Goal: Navigation & Orientation: Find specific page/section

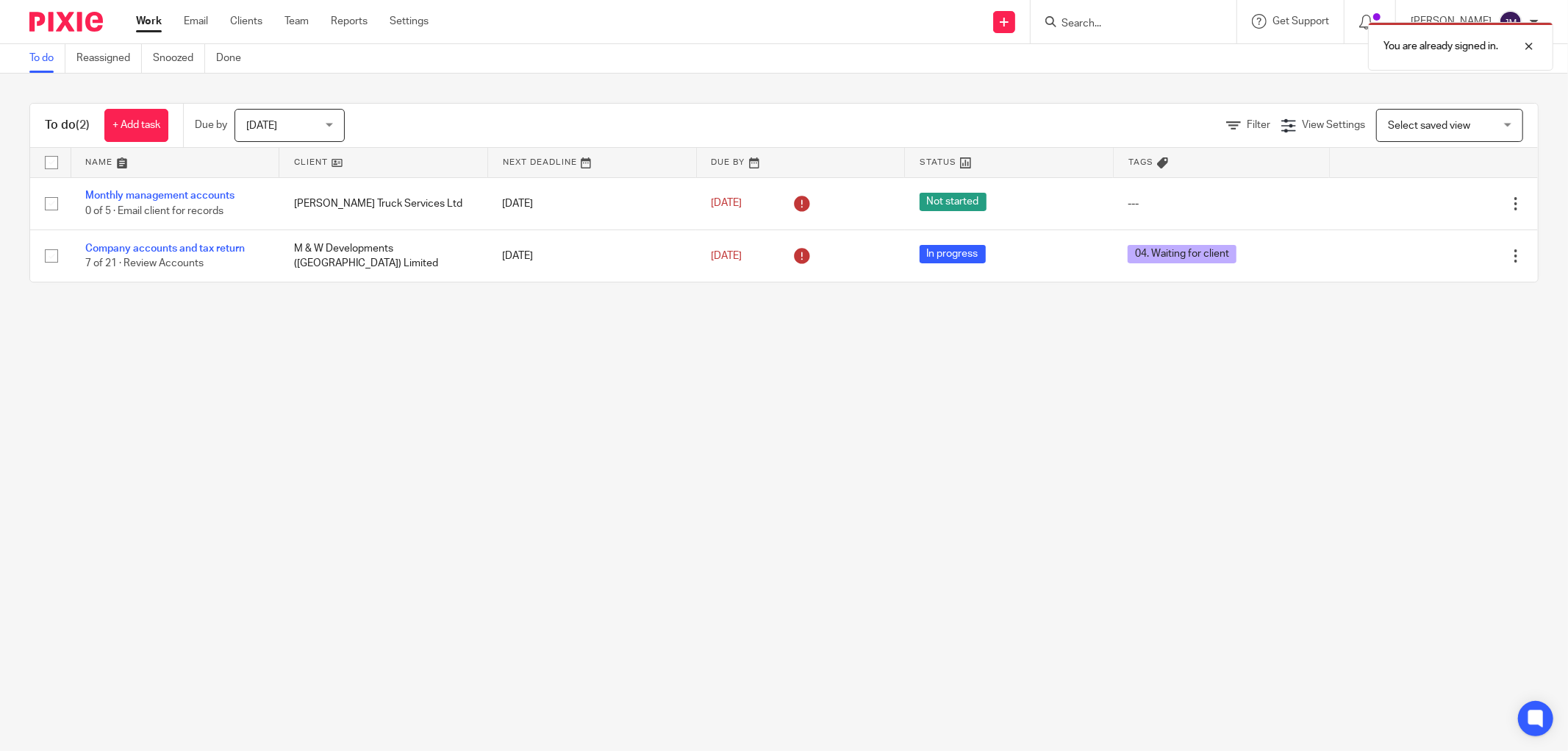
click at [280, 26] on ul "Work Email Clients Team Reports Settings" at bounding box center [293, 20] width 314 height 14
click at [297, 23] on link "Team" at bounding box center [297, 20] width 24 height 14
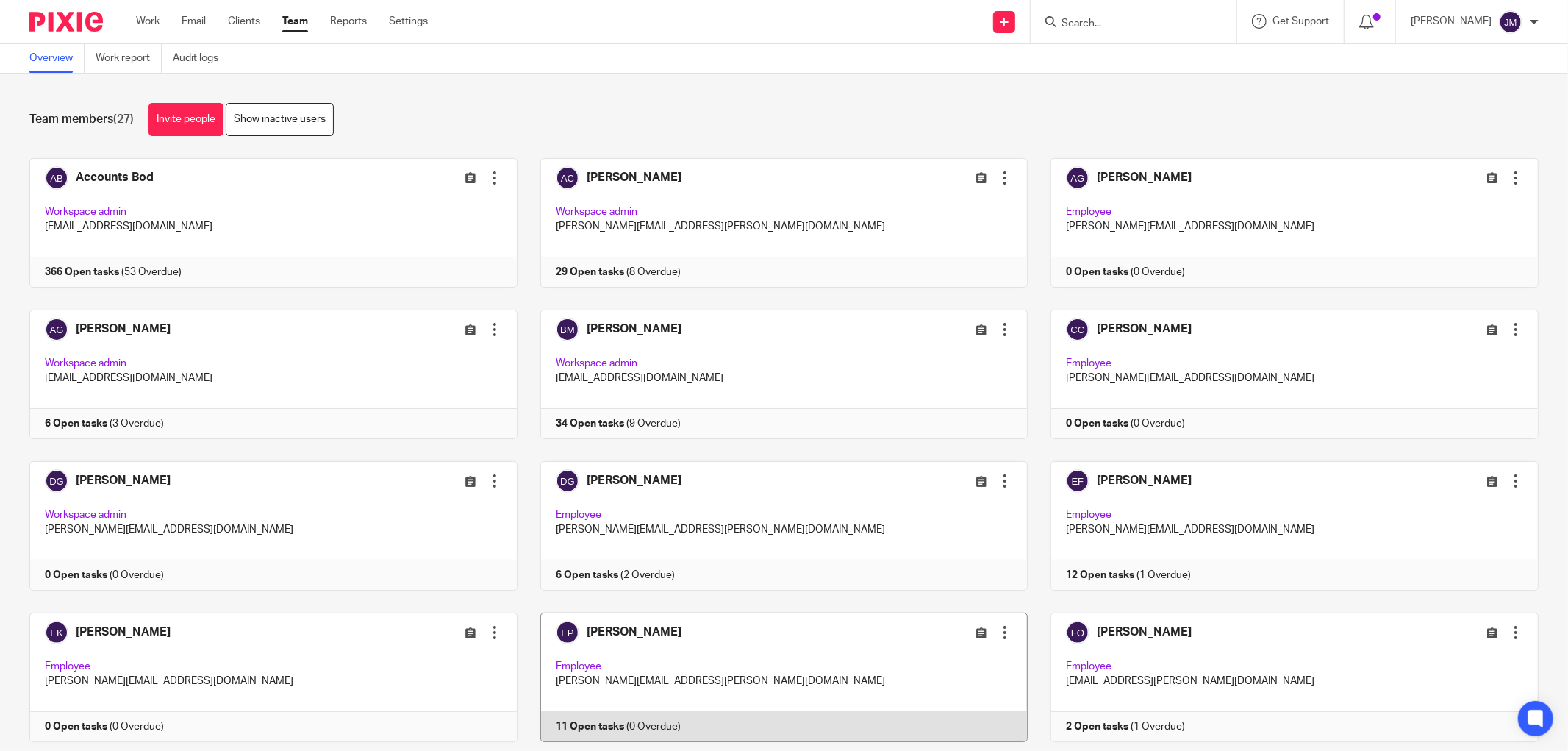
scroll to position [489, 0]
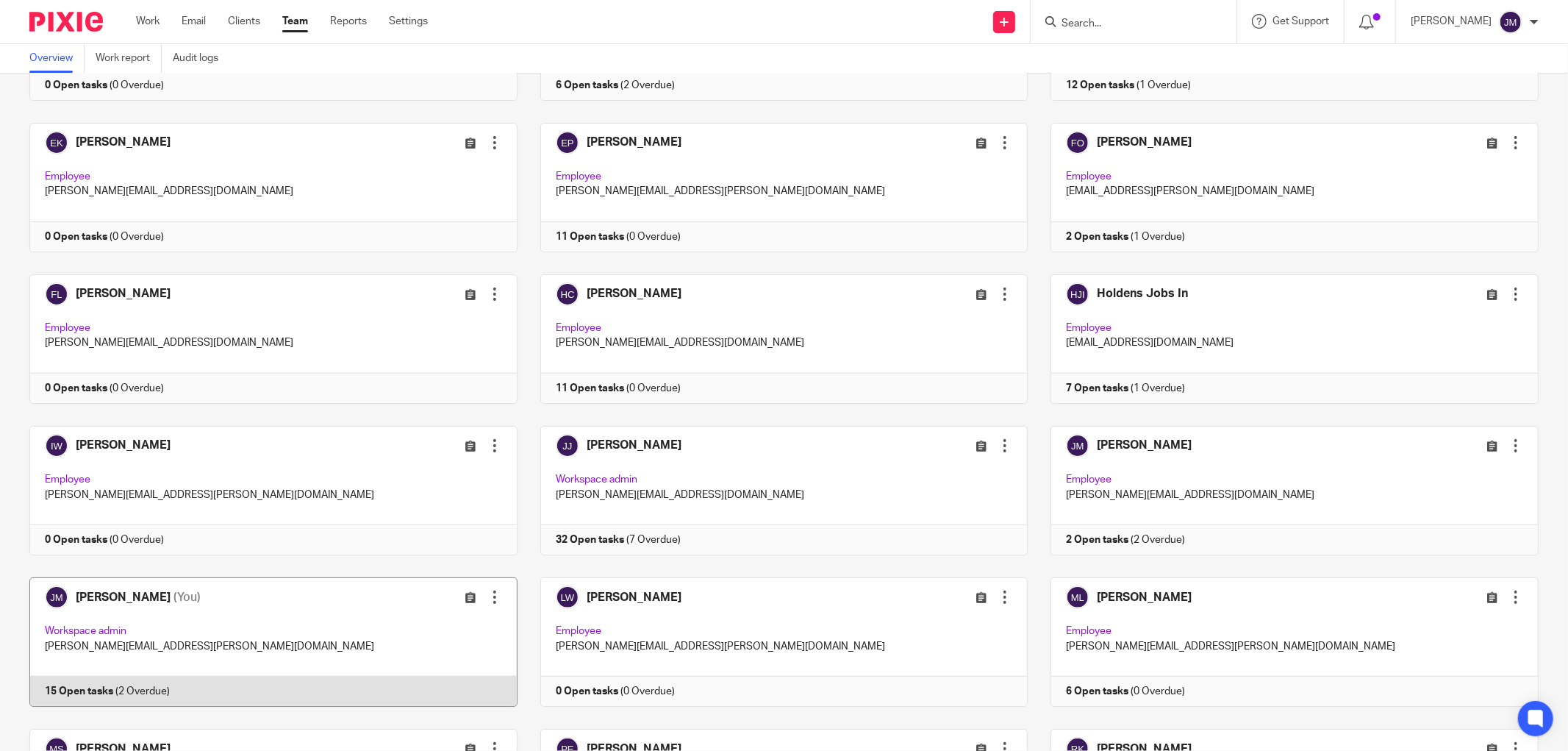
click at [88, 637] on link at bounding box center [262, 642] width 510 height 130
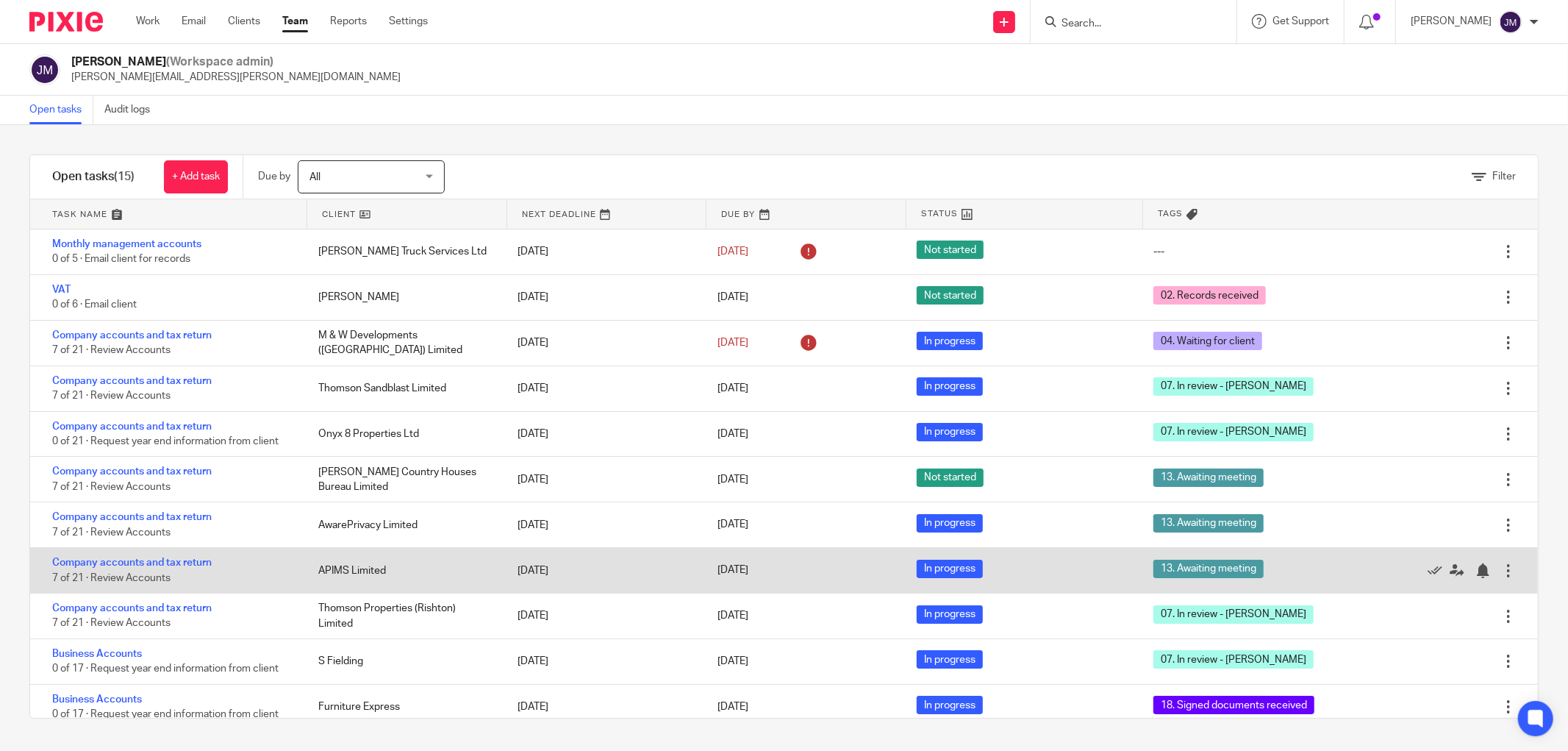
scroll to position [200, 0]
